Goal: Transaction & Acquisition: Purchase product/service

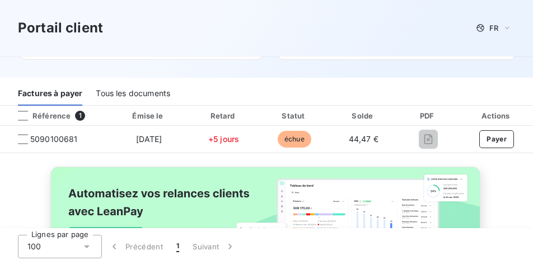
scroll to position [177, 0]
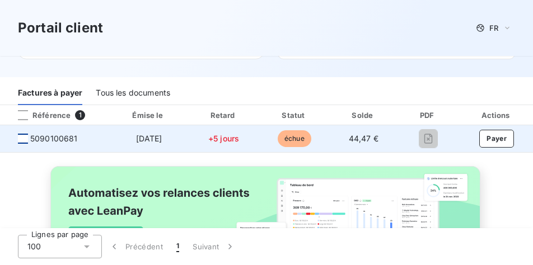
click at [24, 140] on div at bounding box center [23, 139] width 10 height 10
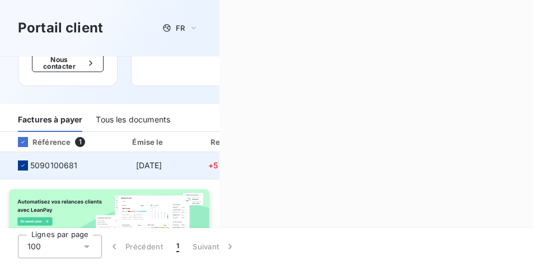
scroll to position [195, 0]
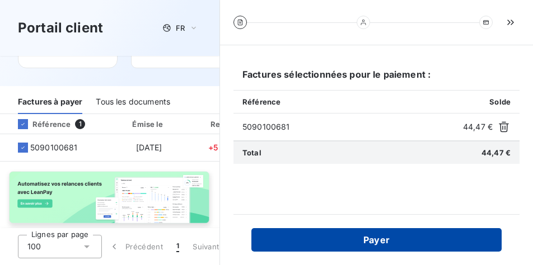
click at [368, 242] on button "Payer" at bounding box center [376, 240] width 250 height 24
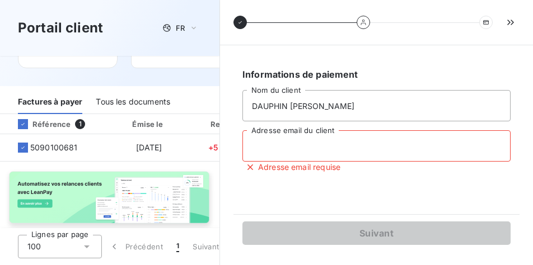
click at [321, 148] on input "Adresse email du client" at bounding box center [376, 145] width 268 height 31
type input "franck.dauphin@maisonb-distribution.com"
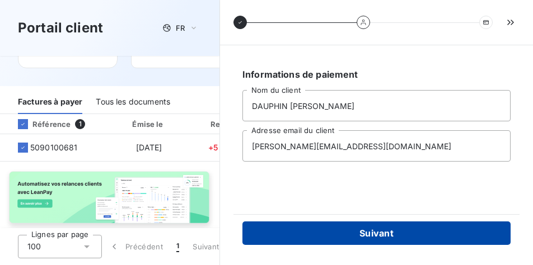
click at [381, 230] on button "Suivant" at bounding box center [376, 234] width 268 height 24
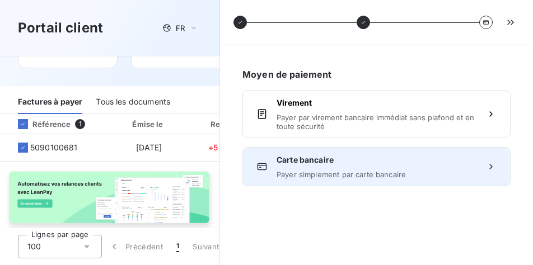
click at [488, 167] on icon at bounding box center [490, 166] width 11 height 11
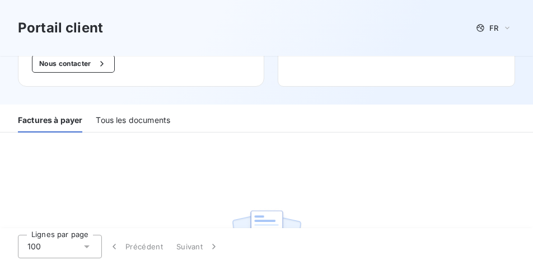
scroll to position [152, 0]
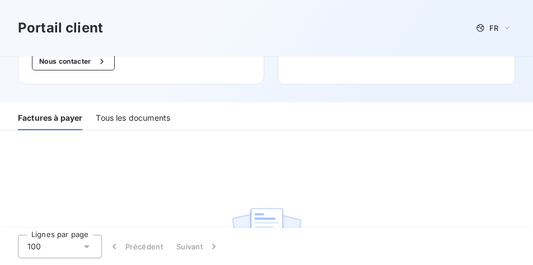
click at [151, 118] on div "Tous les documents" at bounding box center [133, 119] width 74 height 24
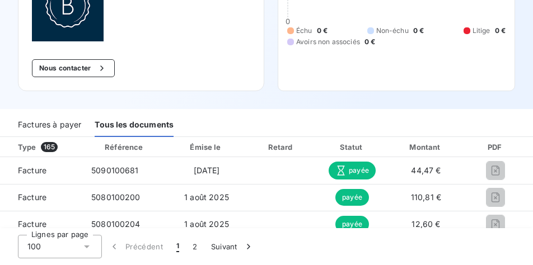
scroll to position [0, 0]
